Goal: Task Accomplishment & Management: Complete application form

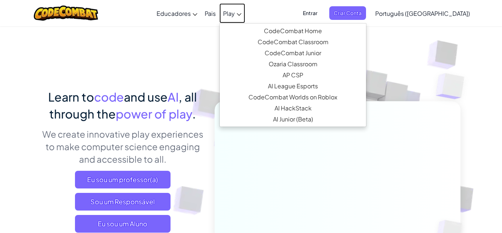
click at [245, 12] on link "Play" at bounding box center [232, 13] width 26 height 20
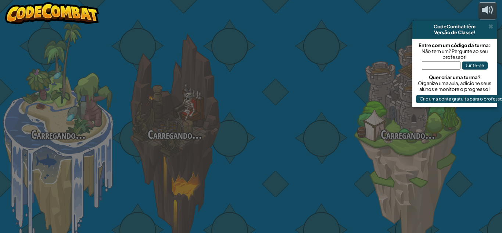
select select "pt-BR"
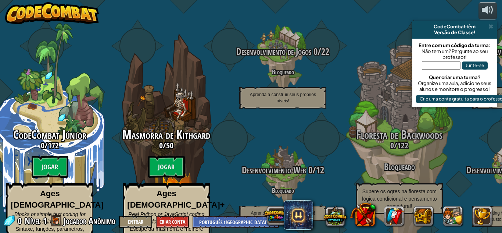
click at [428, 66] on input "text" at bounding box center [441, 65] width 39 height 8
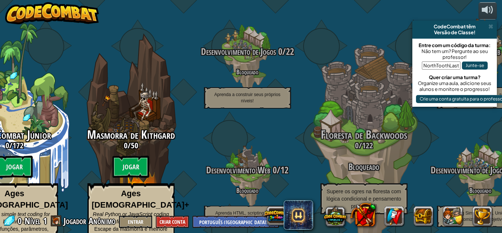
type input "NorthToothLast"
click at [421, 96] on button "Crie uma conta gratuita para o professor" at bounding box center [462, 99] width 92 height 8
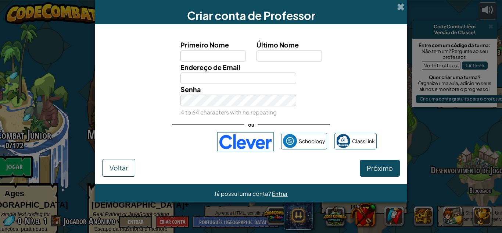
click at [73, 31] on div "Criar conta de Professor Primeiro Nome Último Nome Endereço de Email Senha 4 to…" at bounding box center [251, 116] width 502 height 233
click at [113, 169] on span "Voltar" at bounding box center [119, 167] width 18 height 8
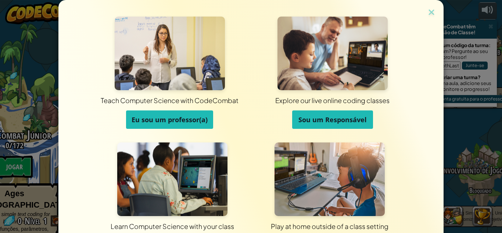
click at [429, 4] on div "Teach Computer Science with CodeCombat Eu sou um professor(a) Explore our live …" at bounding box center [250, 131] width 385 height 262
click at [431, 15] on img at bounding box center [432, 12] width 10 height 11
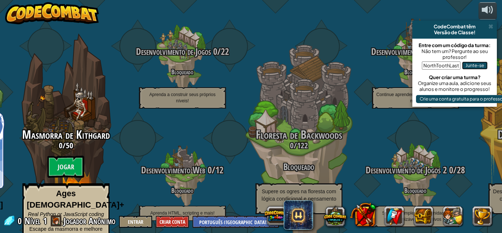
click at [471, 64] on button "Junte-se" at bounding box center [475, 65] width 26 height 8
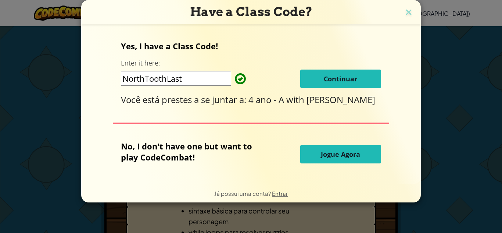
click at [226, 57] on div "Yes, I have a Class Code! Enter it here: NorthToothLast Continuar Você está pre…" at bounding box center [251, 72] width 260 height 65
click at [329, 76] on span "Continuar" at bounding box center [340, 78] width 33 height 9
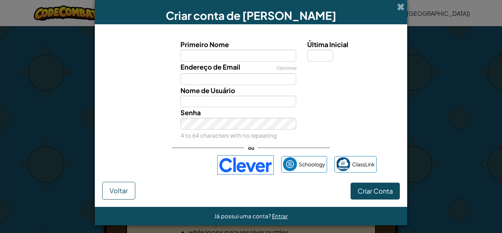
click at [221, 55] on input "Primeiro Nome" at bounding box center [238, 56] width 116 height 12
type input "Teresa"
click at [325, 55] on input "Última Inicial" at bounding box center [320, 56] width 26 height 12
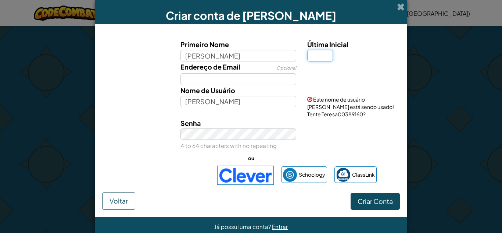
click at [325, 55] on input "Última Inicial" at bounding box center [320, 56] width 26 height 12
type input "T"
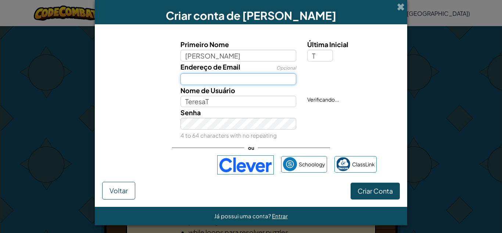
click at [191, 80] on input "Endereço de Email" at bounding box center [238, 79] width 116 height 12
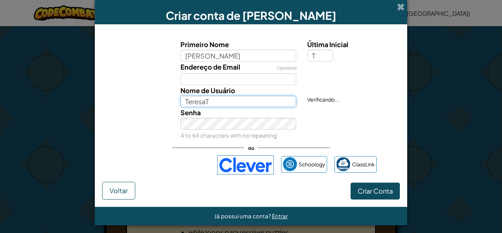
click at [206, 104] on input "TeresaT" at bounding box center [238, 102] width 116 height 12
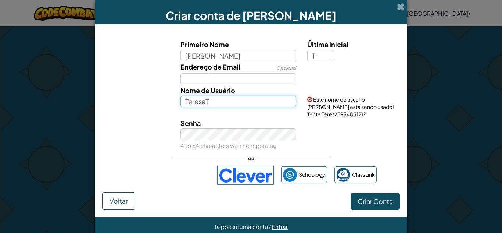
click at [215, 102] on input "TeresaT" at bounding box center [238, 102] width 116 height 12
type input "T"
type input "t"
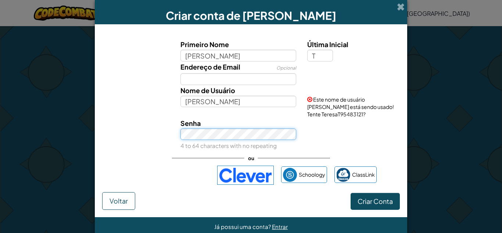
click at [187, 137] on div "Senha 4 to 64 characters with no repeating" at bounding box center [238, 134] width 127 height 33
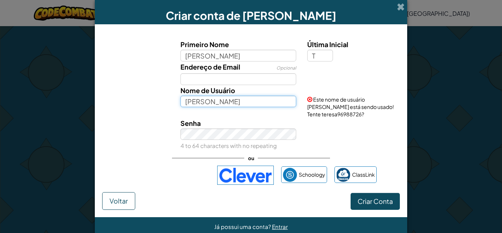
click at [249, 101] on input "teresa" at bounding box center [238, 102] width 116 height 12
type input "t"
click at [285, 107] on input "teresa2015" at bounding box center [238, 102] width 116 height 12
type input "teresa2015"
click at [283, 122] on div "Senha 4 to 64 characters with no repeating" at bounding box center [238, 134] width 127 height 33
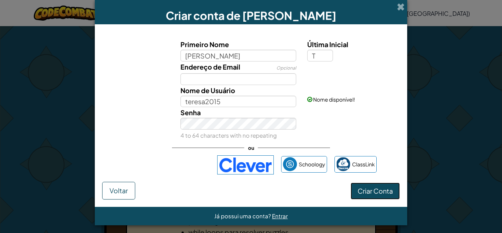
click at [379, 190] on span "Criar Conta" at bounding box center [375, 190] width 35 height 8
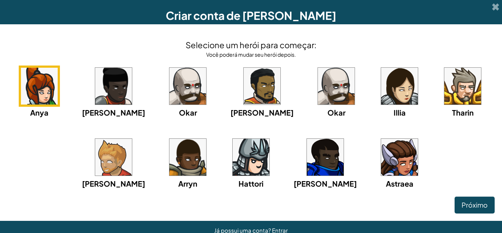
click at [386, 97] on img at bounding box center [399, 86] width 37 height 37
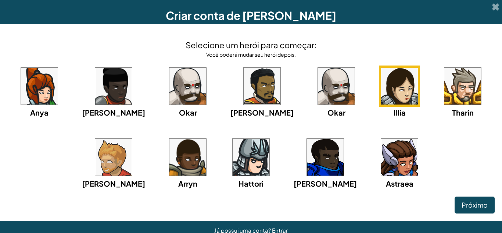
click at [58, 88] on img at bounding box center [39, 86] width 37 height 37
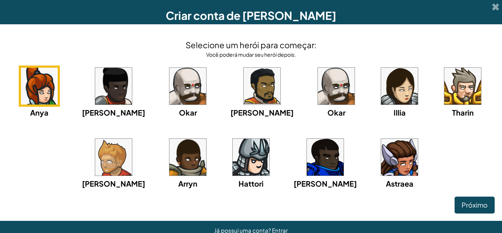
click at [381, 87] on img at bounding box center [399, 86] width 37 height 37
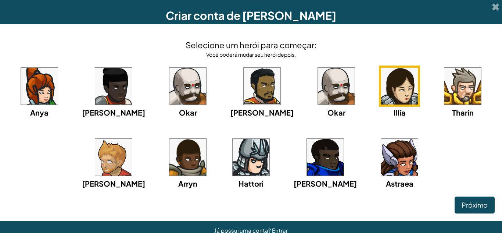
click at [57, 82] on img at bounding box center [39, 86] width 37 height 37
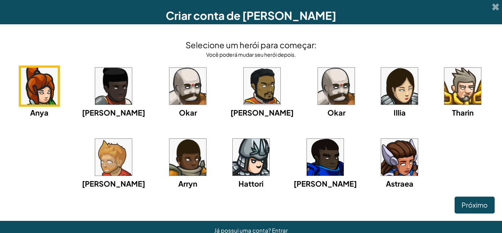
click at [125, 83] on img at bounding box center [113, 86] width 37 height 37
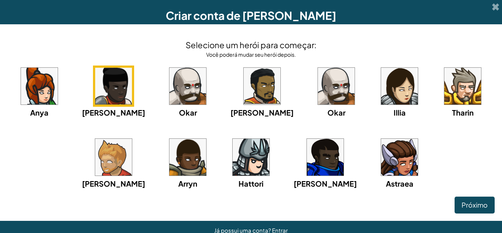
click at [177, 90] on img at bounding box center [187, 86] width 37 height 37
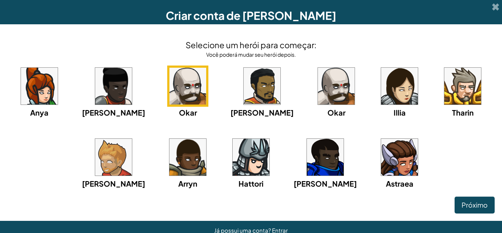
click at [383, 81] on img at bounding box center [399, 86] width 37 height 37
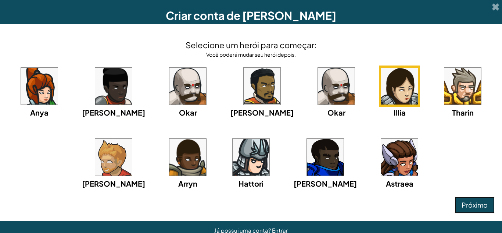
click at [482, 203] on span "Próximo" at bounding box center [475, 204] width 26 height 8
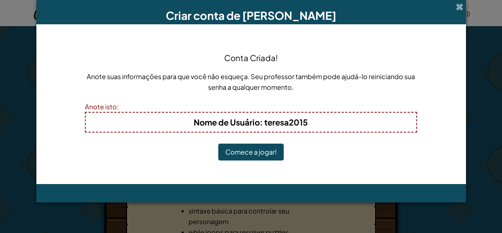
click at [254, 150] on button "Comece a jogar!" at bounding box center [250, 151] width 65 height 17
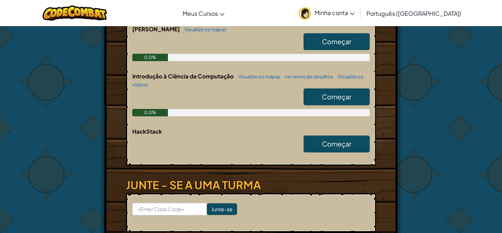
scroll to position [177, 0]
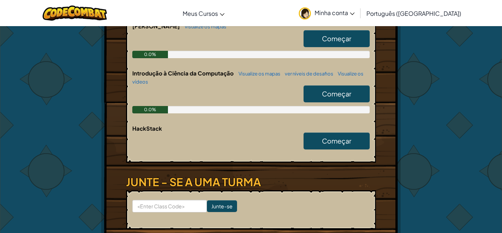
click at [351, 92] on span "Começar" at bounding box center [336, 93] width 29 height 8
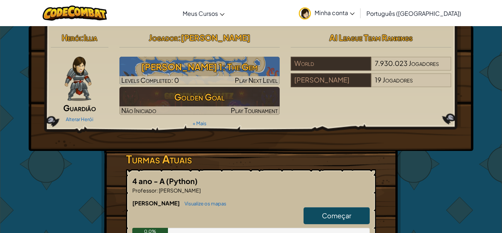
select select "pt-BR"
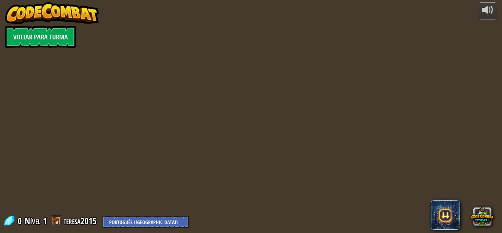
select select "pt-BR"
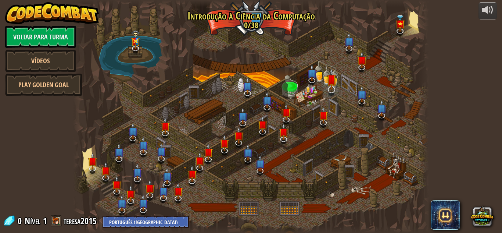
select select "pt-BR"
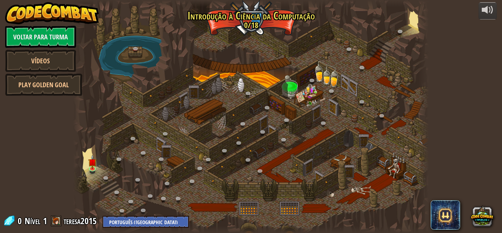
select select "pt-BR"
click at [93, 167] on img at bounding box center [93, 158] width 8 height 19
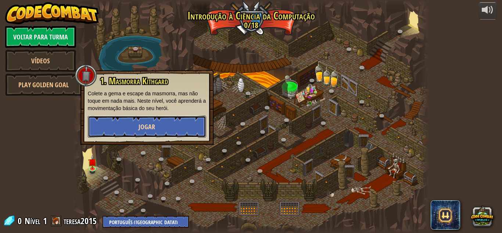
click at [131, 129] on button "Jogar" at bounding box center [147, 126] width 118 height 22
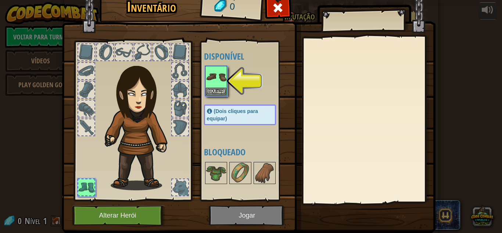
click at [84, 127] on div at bounding box center [86, 127] width 16 height 16
click at [85, 126] on div at bounding box center [86, 127] width 16 height 16
click at [86, 111] on div at bounding box center [86, 108] width 16 height 16
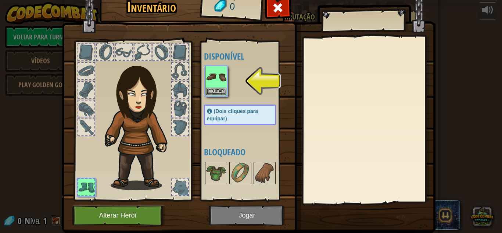
click at [180, 129] on div at bounding box center [180, 127] width 16 height 16
click at [180, 130] on div at bounding box center [180, 127] width 16 height 16
click at [81, 47] on div at bounding box center [86, 52] width 16 height 16
click at [137, 48] on div at bounding box center [142, 52] width 16 height 16
click at [138, 49] on div at bounding box center [142, 52] width 16 height 16
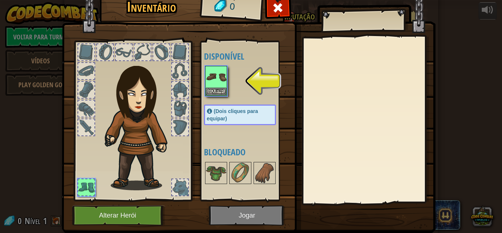
click at [169, 57] on div at bounding box center [162, 52] width 18 height 18
click at [66, 176] on img at bounding box center [249, 99] width 374 height 267
click at [88, 183] on div at bounding box center [86, 187] width 16 height 16
click at [173, 191] on div at bounding box center [180, 187] width 16 height 16
click at [172, 190] on div at bounding box center [180, 187] width 16 height 16
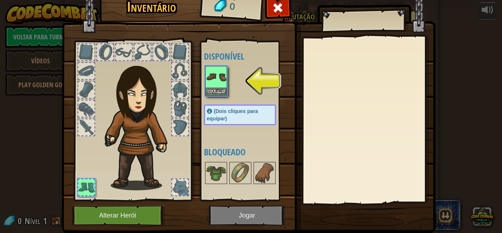
drag, startPoint x: 85, startPoint y: 192, endPoint x: 191, endPoint y: 191, distance: 106.2
click at [191, 191] on div at bounding box center [132, 118] width 121 height 165
click at [87, 62] on div at bounding box center [132, 118] width 121 height 165
click at [89, 64] on div at bounding box center [86, 71] width 16 height 16
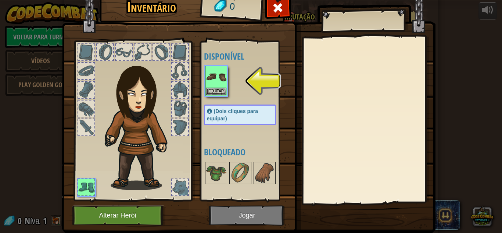
click at [89, 64] on div at bounding box center [86, 71] width 16 height 16
click at [231, 110] on span "(Dois cliques para equipar)" at bounding box center [232, 114] width 51 height 13
click at [181, 185] on div at bounding box center [180, 187] width 16 height 16
click at [219, 88] on button "Equipar" at bounding box center [216, 91] width 21 height 8
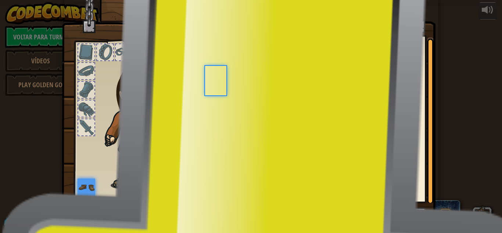
click at [219, 88] on div at bounding box center [247, 77] width 87 height 24
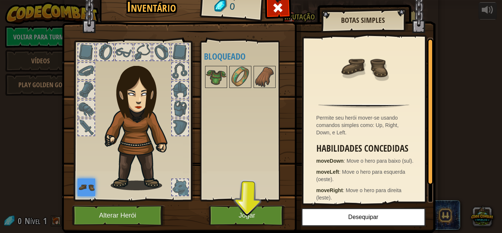
click at [179, 183] on div at bounding box center [180, 187] width 16 height 16
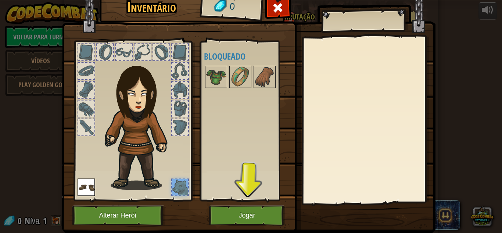
click at [179, 183] on div at bounding box center [180, 187] width 16 height 16
click at [178, 121] on div at bounding box center [180, 127] width 16 height 16
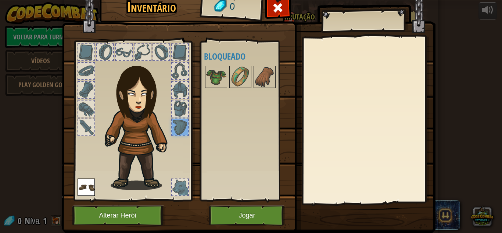
click at [179, 122] on div at bounding box center [180, 127] width 16 height 16
click at [87, 121] on div at bounding box center [86, 127] width 16 height 16
click at [83, 98] on div at bounding box center [87, 90] width 18 height 18
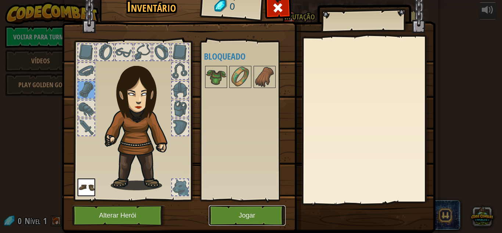
click at [219, 215] on button "Jogar" at bounding box center [247, 215] width 77 height 20
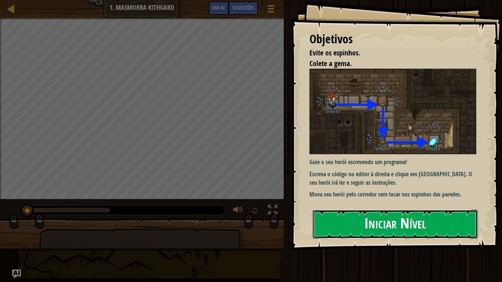
click at [381, 231] on button "Iniciar Nível" at bounding box center [395, 224] width 165 height 29
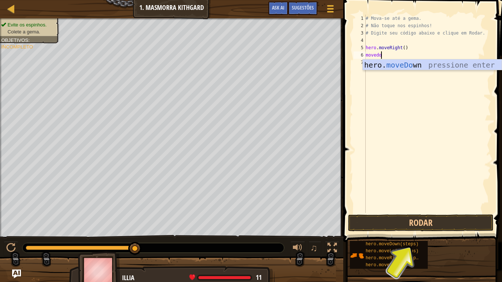
scroll to position [3, 2]
click at [361, 221] on button "Rodar" at bounding box center [421, 223] width 146 height 17
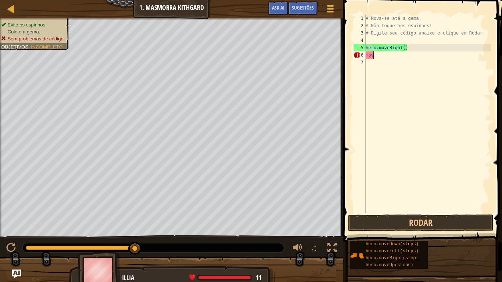
scroll to position [3, 0]
type textarea "m"
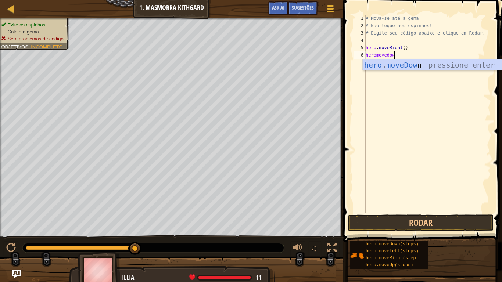
scroll to position [3, 4]
click at [447, 227] on button "Rodar" at bounding box center [421, 223] width 146 height 17
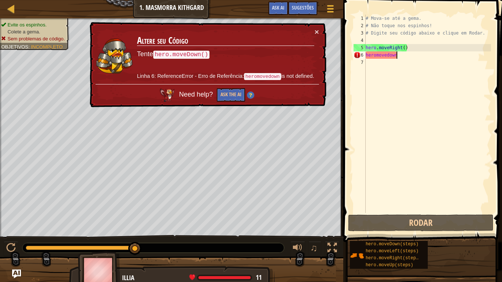
click at [399, 53] on div "# Mova-se até a gema. # Não toque nos espinhos! # Digite seu código abaixo e cl…" at bounding box center [427, 121] width 127 height 213
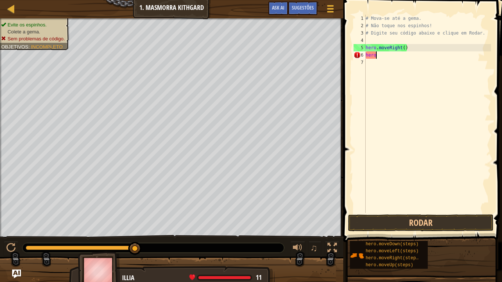
scroll to position [3, 0]
type textarea "h"
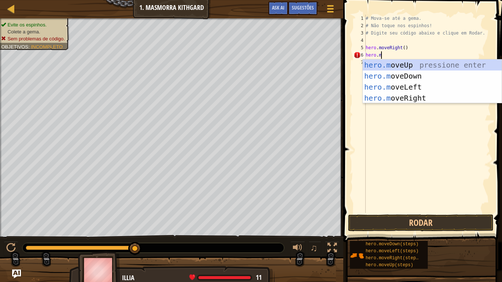
scroll to position [3, 2]
type textarea "hero.move"
click at [421, 72] on div "hero.move Up pressione enter hero.move Down pressione enter hero.move Left pres…" at bounding box center [432, 93] width 139 height 66
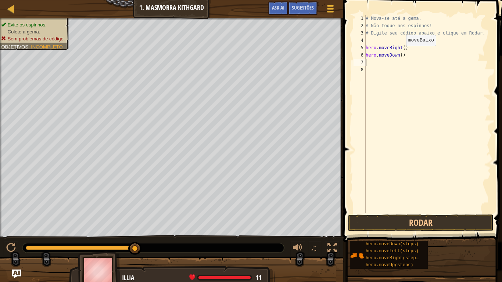
scroll to position [3, 0]
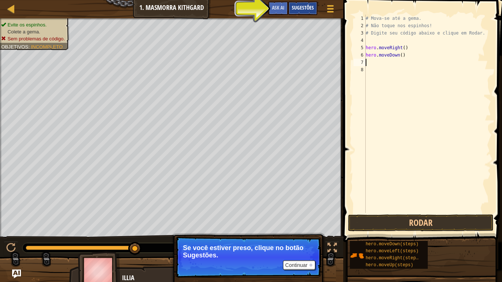
click at [306, 6] on span "Sugestões" at bounding box center [303, 7] width 22 height 7
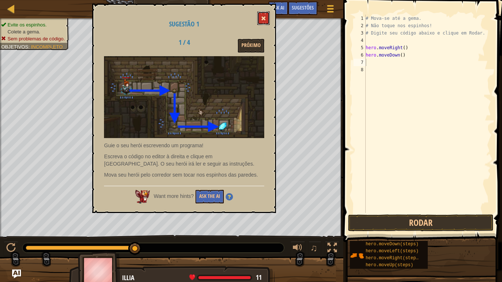
click at [262, 15] on button at bounding box center [263, 18] width 12 height 14
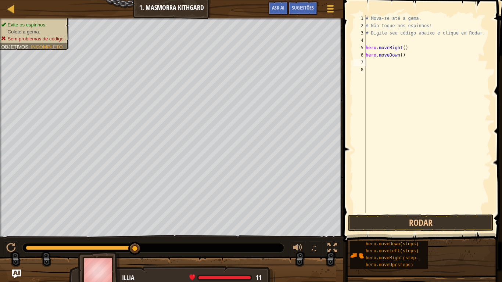
click at [375, 68] on div "# Mova-se até a gema. # Não toque nos espinhos! # Digite seu código abaixo e cl…" at bounding box center [427, 121] width 127 height 213
click at [372, 62] on div "# Mova-se até a gema. # Não toque nos espinhos! # Digite seu código abaixo e cl…" at bounding box center [427, 121] width 127 height 213
type textarea "hero."
click at [382, 57] on div "# Mova-se até a gema. # Não toque nos espinhos! # Digite seu código abaixo e cl…" at bounding box center [427, 121] width 127 height 213
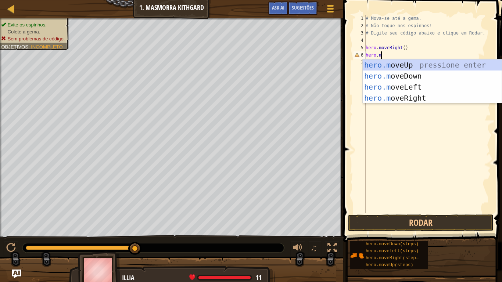
type textarea "[DOMAIN_NAME]"
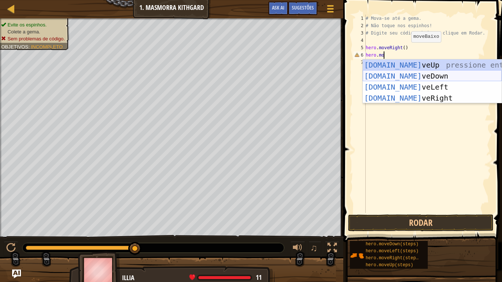
click at [393, 73] on div "[DOMAIN_NAME] veUp pressione enter [DOMAIN_NAME] veDown pressione enter [DOMAIN…" at bounding box center [432, 93] width 139 height 66
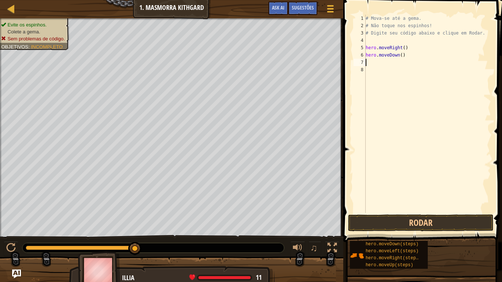
type textarea "m"
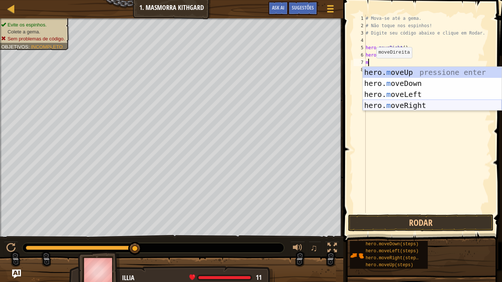
click at [394, 104] on div "hero. m oveUp pressione enter hero. m oveDown pressione enter hero. m oveLeft p…" at bounding box center [432, 100] width 139 height 66
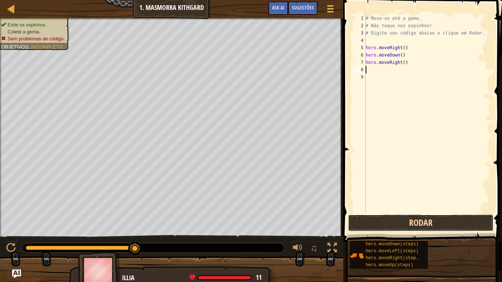
click at [459, 222] on button "Rodar" at bounding box center [421, 223] width 146 height 17
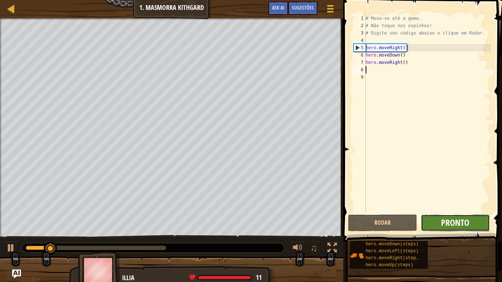
click at [462, 223] on span "Pronto" at bounding box center [455, 223] width 28 height 12
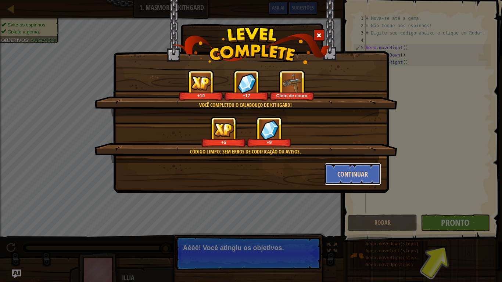
click at [361, 176] on button "Continuar" at bounding box center [352, 174] width 57 height 22
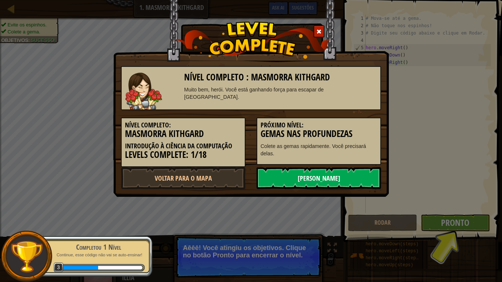
click at [368, 179] on link "[PERSON_NAME]" at bounding box center [319, 178] width 125 height 22
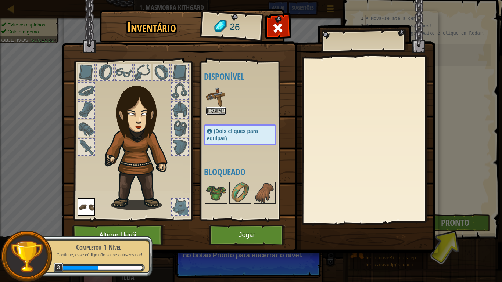
click at [220, 110] on button "Equipar" at bounding box center [216, 111] width 21 height 8
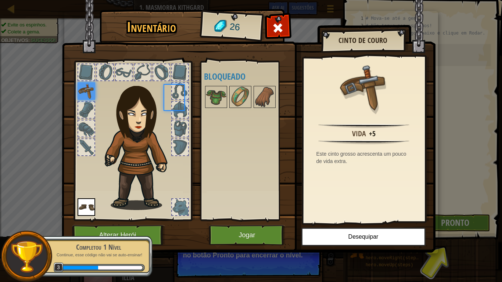
click at [220, 110] on div "Disponível Equipar Equipar (Dois cliques para equipar) Bloqueado" at bounding box center [247, 140] width 87 height 153
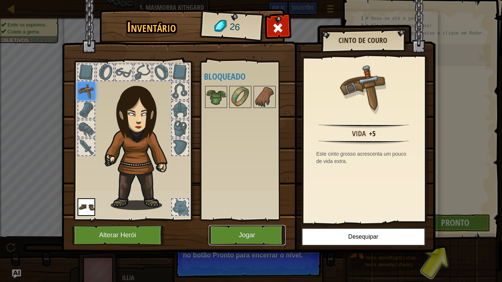
click at [267, 225] on button "Jogar" at bounding box center [247, 235] width 77 height 20
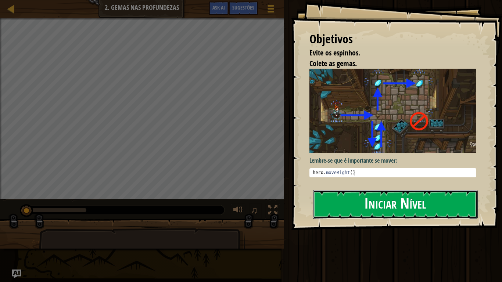
click at [359, 205] on button "Iniciar Nível" at bounding box center [395, 204] width 165 height 29
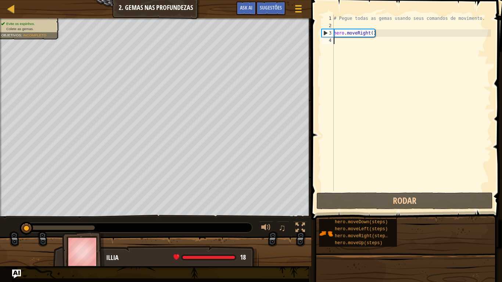
click at [342, 41] on div "# Pegue todas as gemas usando seus comandos de movimento. hero . moveRight ( )" at bounding box center [411, 110] width 159 height 191
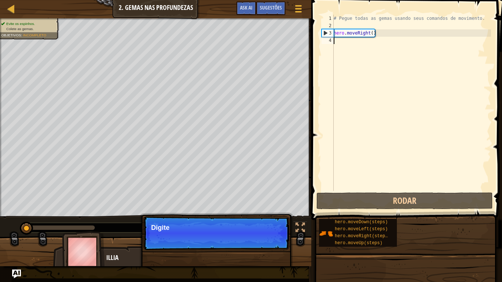
scroll to position [3, 0]
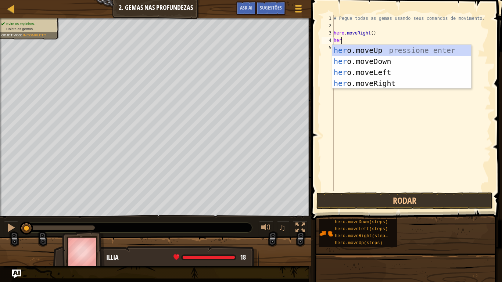
type textarea "hero"
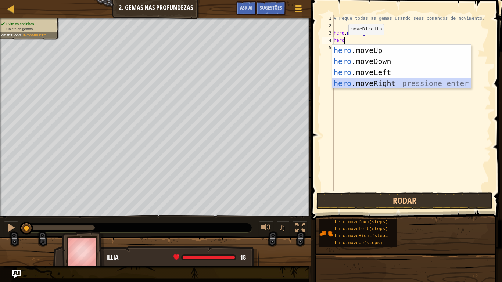
click at [361, 82] on div "hero .moveUp pressione enter hero .moveDown pressione enter hero .moveLeft pres…" at bounding box center [401, 78] width 139 height 66
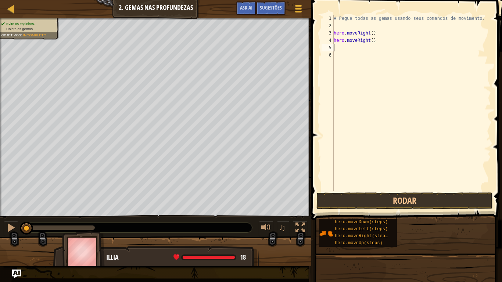
click at [335, 46] on div "# Pegue todas as gemas usando seus comandos de movimento. hero . moveRight ( ) …" at bounding box center [411, 110] width 159 height 191
type textarea "h"
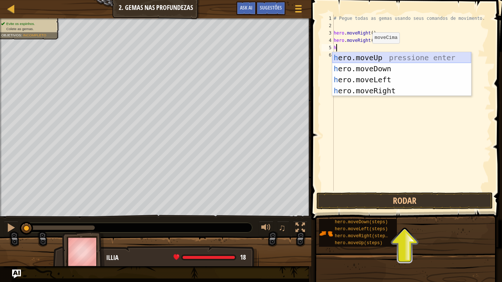
click at [392, 57] on div "h ero.moveUp pressione enter h ero.moveDown pressione enter h ero.moveLeft pres…" at bounding box center [401, 85] width 139 height 66
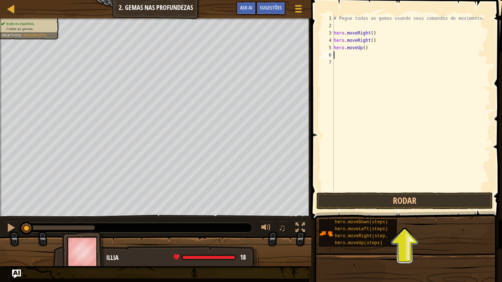
click at [336, 53] on div "# Pegue todas as gemas usando seus comandos de movimento. hero . moveRight ( ) …" at bounding box center [411, 110] width 159 height 191
type textarea "h"
click at [376, 43] on div "# Pegue todas as gemas usando seus comandos de movimento. hero . moveRight ( ) …" at bounding box center [411, 110] width 159 height 191
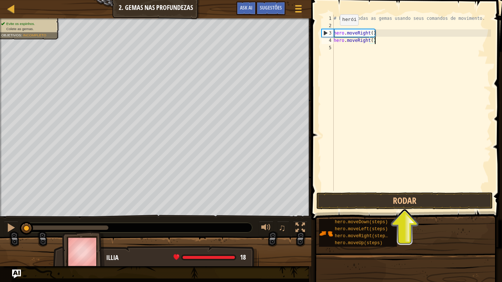
click at [324, 30] on div "3" at bounding box center [328, 32] width 12 height 7
click at [325, 31] on div "3" at bounding box center [328, 32] width 12 height 7
click at [326, 31] on div "3" at bounding box center [328, 32] width 12 height 7
click at [373, 40] on div "# Pegue todas as gemas usando seus comandos de movimento. hero . moveRight ( ) …" at bounding box center [411, 110] width 159 height 191
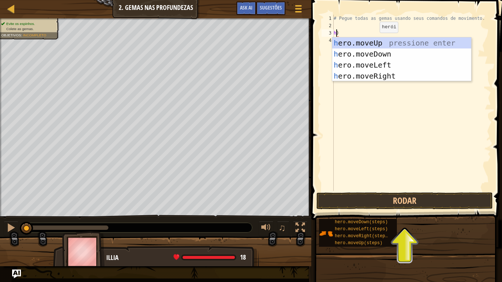
scroll to position [3, 1]
click at [396, 76] on div "he ro.moveUp pressione enter he ro.moveDown pressione enter he ro.moveLeft pres…" at bounding box center [401, 70] width 139 height 66
type textarea "hero.moveRight()"
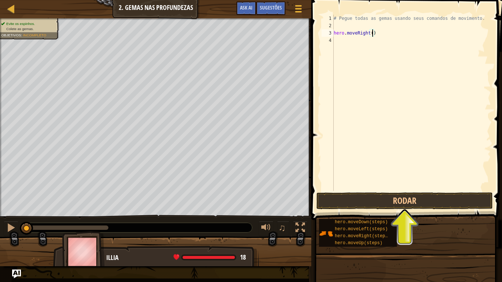
click at [360, 37] on div "# Pegue todas as gemas usando seus comandos de movimento. hero . moveRight ( )" at bounding box center [411, 110] width 159 height 191
click at [359, 36] on div "# Pegue todas as gemas usando seus comandos de movimento. hero . moveRight ( )" at bounding box center [411, 110] width 159 height 191
type textarea "hero.moveRight()"
click at [352, 42] on div "# Pegue todas as gemas usando seus comandos de movimento. hero . moveRight ( )" at bounding box center [411, 110] width 159 height 191
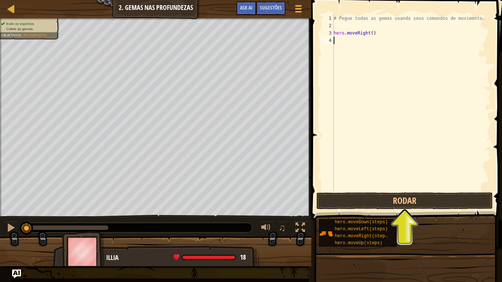
click at [350, 39] on div "# Pegue todas as gemas usando seus comandos de movimento. hero . moveRight ( )" at bounding box center [411, 110] width 159 height 191
click at [336, 40] on div "# Pegue todas as gemas usando seus comandos de movimento. hero . moveRight ( )" at bounding box center [411, 110] width 159 height 191
type textarea "h"
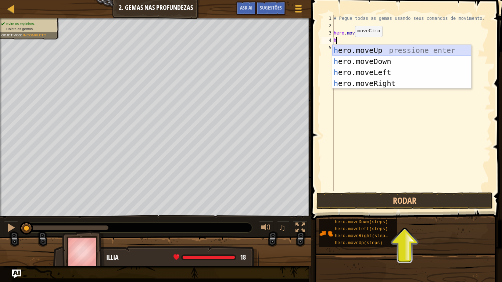
click at [348, 46] on div "h ero.moveUp pressione enter h ero.moveDown pressione enter h ero.moveLeft pres…" at bounding box center [401, 78] width 139 height 66
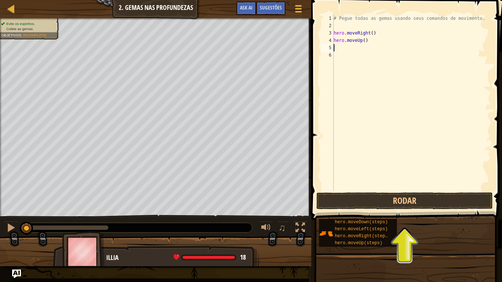
click at [351, 50] on div "# Pegue todas as gemas usando seus comandos de movimento. hero . moveRight ( ) …" at bounding box center [411, 110] width 159 height 191
click at [349, 47] on div "# Pegue todas as gemas usando seus comandos de movimento. hero . moveRight ( ) …" at bounding box center [411, 110] width 159 height 191
type textarea "h"
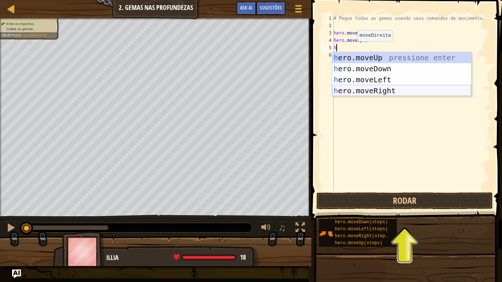
click at [373, 92] on div "h ero.moveUp pressione enter h ero.moveDown pressione enter h ero.moveLeft pres…" at bounding box center [401, 85] width 139 height 66
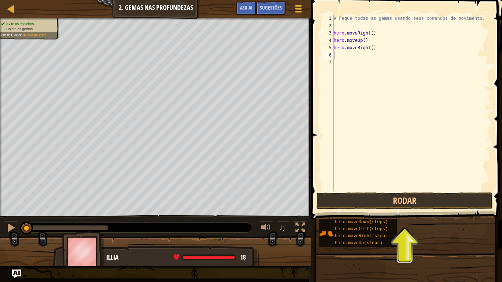
click at [337, 55] on div "# Pegue todas as gemas usando seus comandos de movimento. hero . moveRight ( ) …" at bounding box center [411, 110] width 159 height 191
type textarea "h"
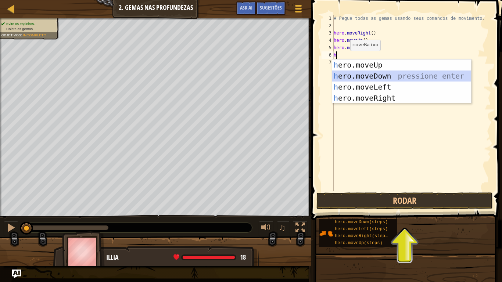
click at [374, 74] on div "h ero.moveUp pressione enter h ero.moveDown pressione enter h ero.moveLeft pres…" at bounding box center [401, 93] width 139 height 66
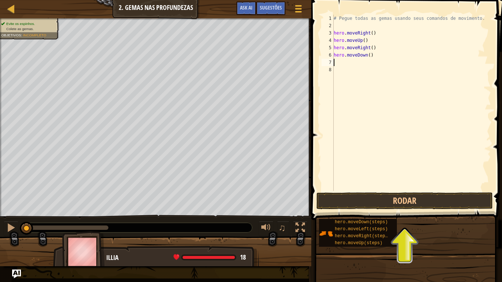
type textarea "h"
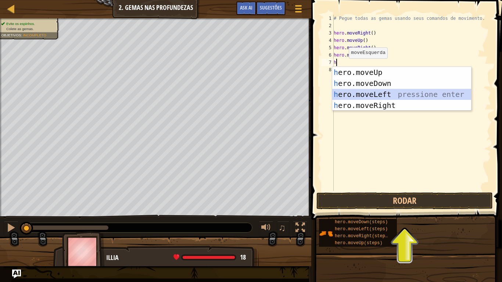
click at [370, 93] on div "h ero.moveUp pressione enter h ero.moveDown pressione enter h ero.moveLeft pres…" at bounding box center [401, 100] width 139 height 66
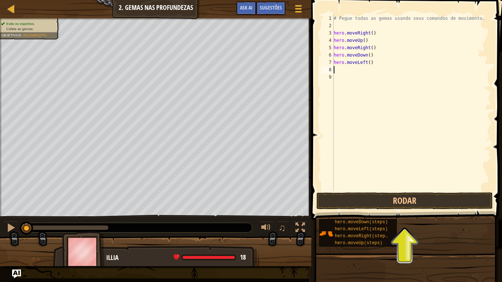
type textarea "h"
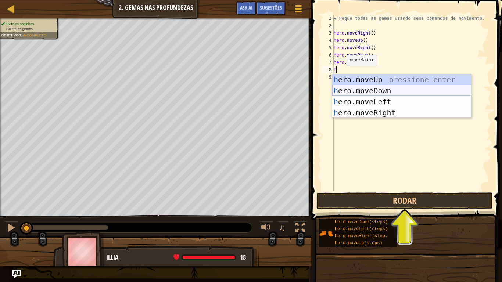
click at [370, 89] on div "h ero.moveUp pressione enter h ero.moveDown pressione enter h ero.moveLeft pres…" at bounding box center [401, 107] width 139 height 66
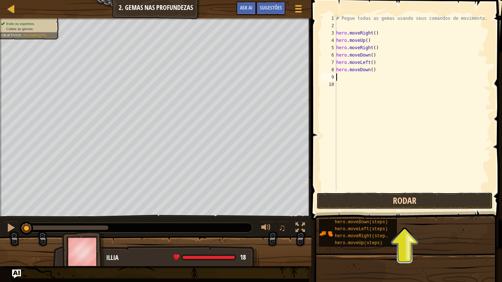
click at [396, 195] on button "Rodar" at bounding box center [404, 201] width 176 height 17
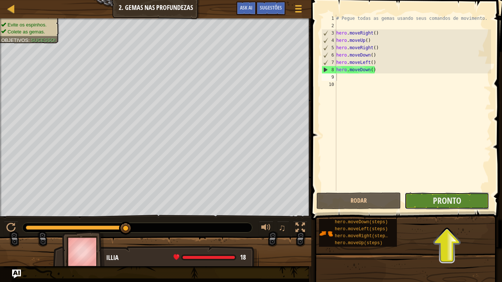
click at [419, 202] on button "Pronto" at bounding box center [447, 201] width 85 height 17
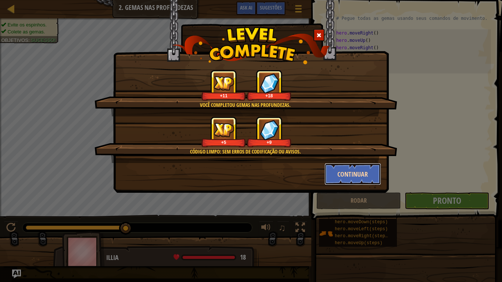
click at [353, 173] on button "Continuar" at bounding box center [352, 174] width 57 height 22
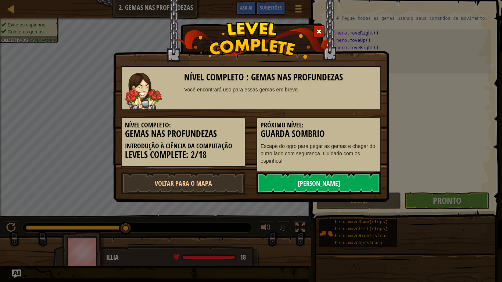
click at [353, 172] on link "[PERSON_NAME]" at bounding box center [319, 183] width 125 height 22
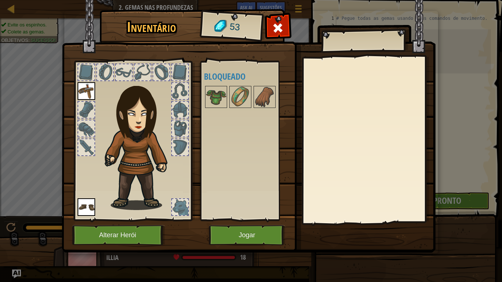
click at [209, 183] on div "Disponível Equipar Equipar (Dois cliques para equipar) Bloqueado" at bounding box center [247, 140] width 87 height 153
click at [260, 232] on button "Jogar" at bounding box center [247, 235] width 77 height 20
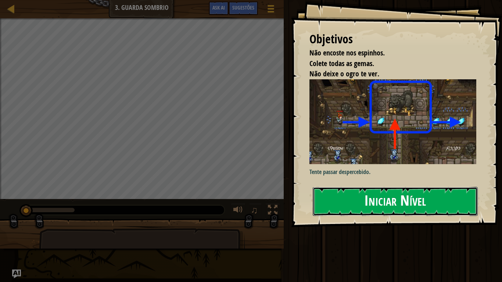
click at [345, 195] on button "Iniciar Nível" at bounding box center [395, 201] width 165 height 29
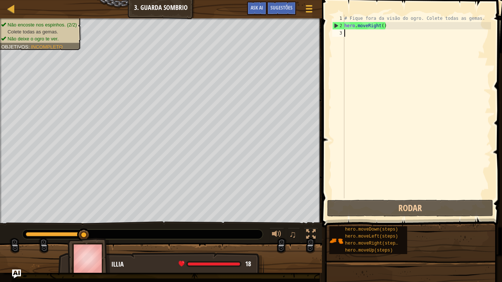
click at [352, 33] on div "# Fique fora da visão do ogro. Colete todas as gemas. hero . moveRight ( )" at bounding box center [417, 114] width 148 height 198
type textarea "h"
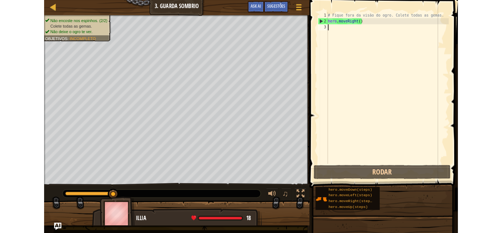
scroll to position [3, 0]
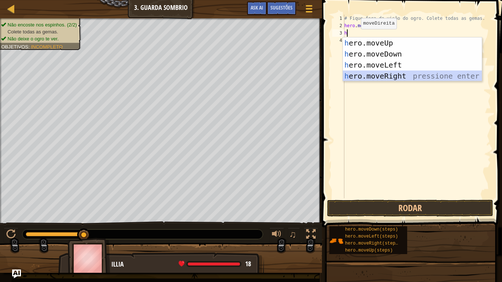
click at [388, 78] on div "h ero.moveUp pressione enter h ero.moveDown pressione enter h ero.moveLeft pres…" at bounding box center [412, 70] width 139 height 66
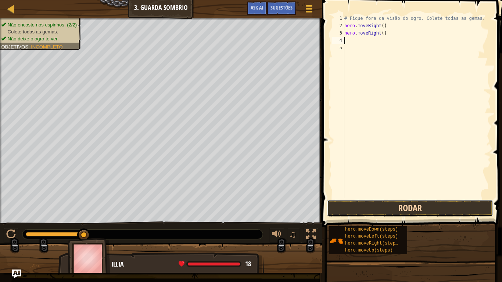
click at [349, 202] on button "Rodar" at bounding box center [410, 208] width 166 height 17
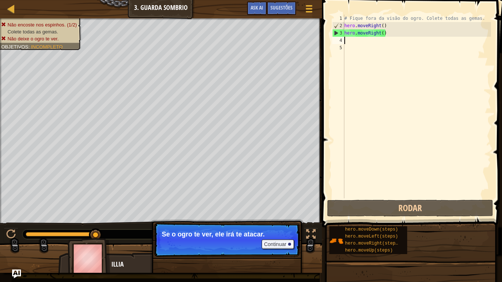
click at [348, 41] on div "# Fique fora da visão do ogro. Colete todas as gemas. hero . moveRight ( ) hero…" at bounding box center [417, 114] width 148 height 198
type textarea "h"
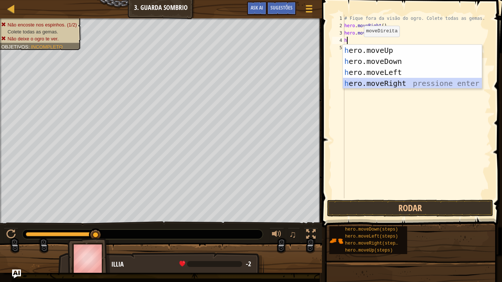
click at [383, 84] on div "h ero.moveUp pressione enter h ero.moveDown pressione enter h ero.moveLeft pres…" at bounding box center [412, 78] width 139 height 66
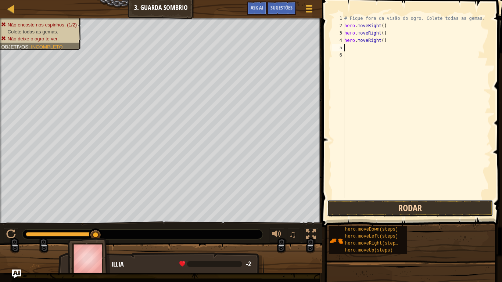
click at [369, 208] on button "Rodar" at bounding box center [410, 208] width 166 height 17
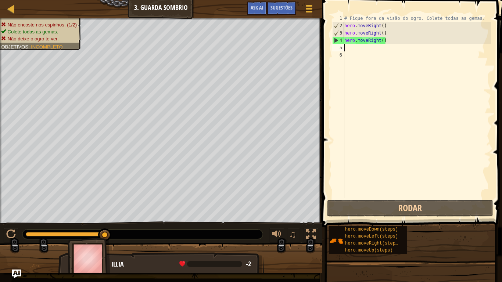
click at [349, 49] on div "# Fique fora da visão do ogro. Colete todas as gemas. hero . moveRight ( ) hero…" at bounding box center [417, 114] width 148 height 198
type textarea "h"
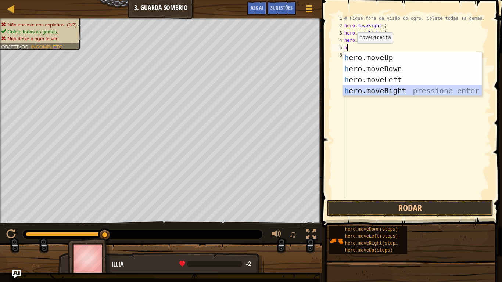
click at [402, 92] on div "h ero.moveUp pressione enter h ero.moveDown pressione enter h ero.moveLeft pres…" at bounding box center [412, 85] width 139 height 66
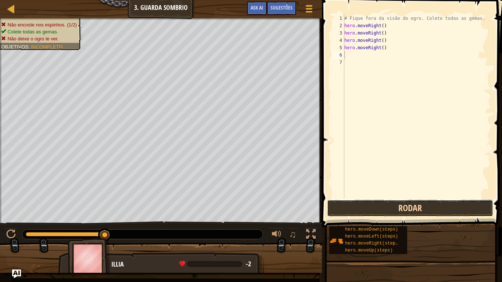
click at [373, 207] on button "Rodar" at bounding box center [410, 208] width 166 height 17
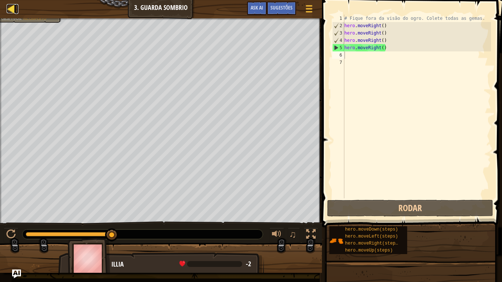
click at [12, 6] on div at bounding box center [11, 8] width 9 height 9
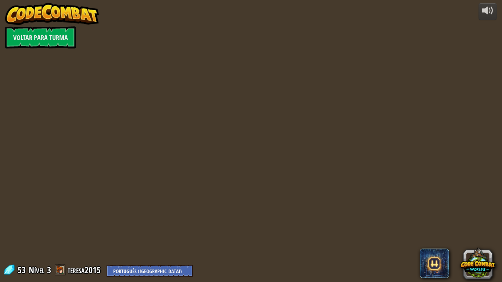
select select "pt-BR"
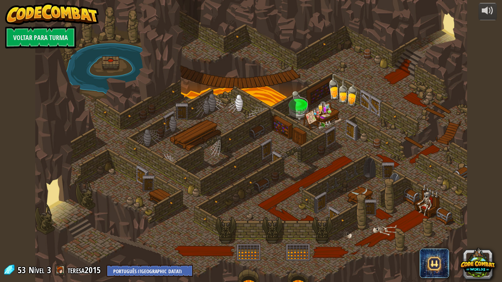
select select "pt-BR"
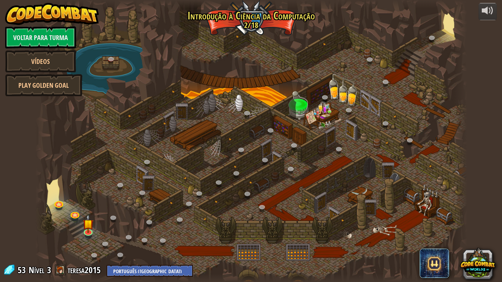
select select "pt-BR"
